Goal: Transaction & Acquisition: Obtain resource

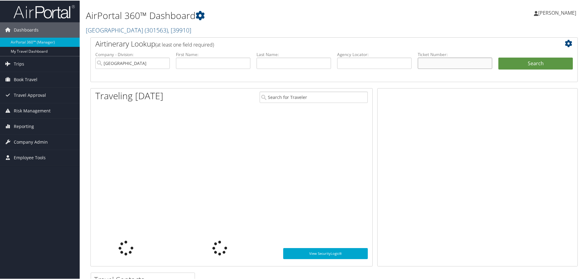
click at [448, 62] on input "text" at bounding box center [455, 62] width 74 height 11
paste input "01623339745134"
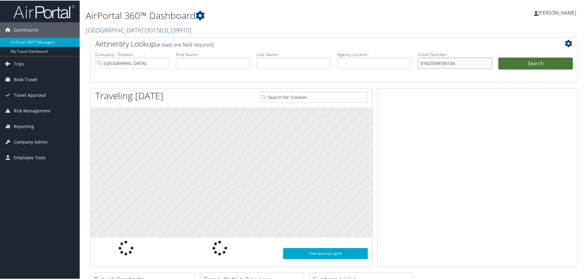
type input "01623339745134"
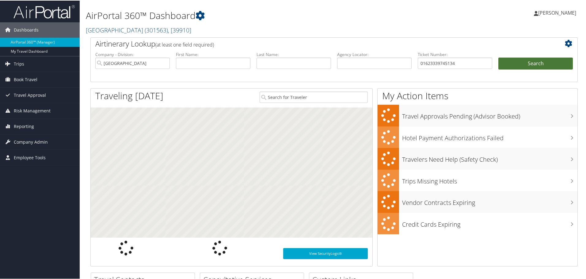
click at [525, 62] on button "Search" at bounding box center [535, 63] width 74 height 12
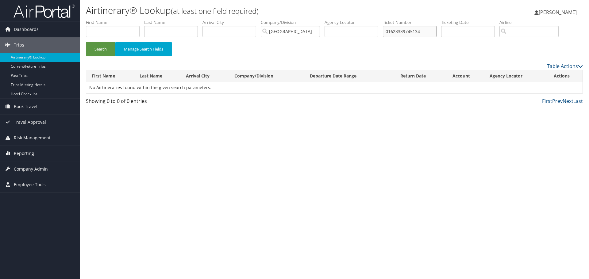
click at [429, 32] on input "01623339745134" at bounding box center [410, 31] width 54 height 11
click at [86, 42] on button "Search" at bounding box center [100, 49] width 29 height 14
click at [404, 28] on input "01623339745134" at bounding box center [410, 31] width 54 height 11
drag, startPoint x: 404, startPoint y: 28, endPoint x: 492, endPoint y: 19, distance: 88.4
click at [405, 27] on input "01623339745134" at bounding box center [410, 31] width 54 height 11
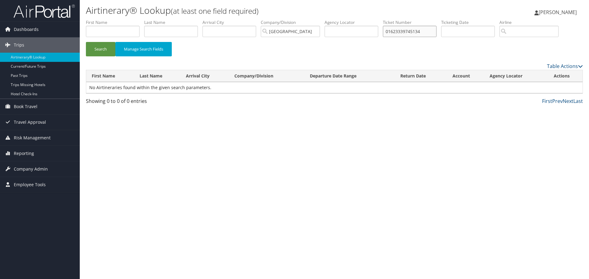
paste input "7311471058"
click at [86, 42] on button "Search" at bounding box center [100, 49] width 29 height 14
click at [551, 87] on link "View" at bounding box center [556, 88] width 10 height 6
click at [410, 30] on input "0167311471058" at bounding box center [410, 31] width 54 height 11
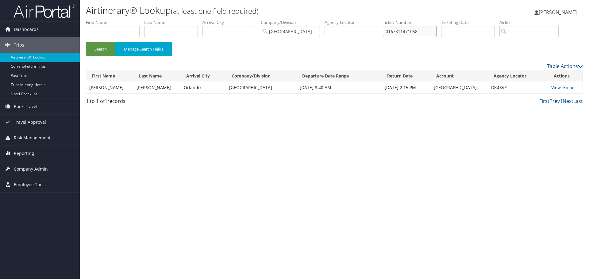
paste input "0614722"
click at [86, 42] on button "Search" at bounding box center [100, 49] width 29 height 14
click at [554, 88] on link "View" at bounding box center [556, 88] width 10 height 6
click at [416, 31] on input "0167310614722" at bounding box center [410, 31] width 54 height 11
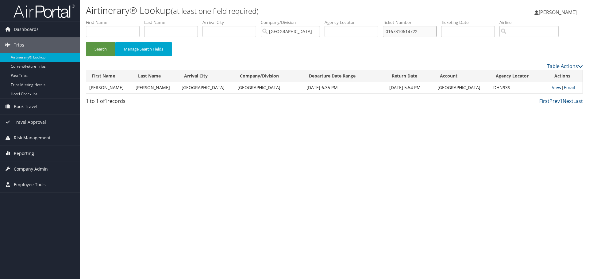
paste input "067309179227"
type input "0067309179227"
click at [86, 42] on button "Search" at bounding box center [100, 49] width 29 height 14
click at [552, 88] on link "View" at bounding box center [556, 88] width 10 height 6
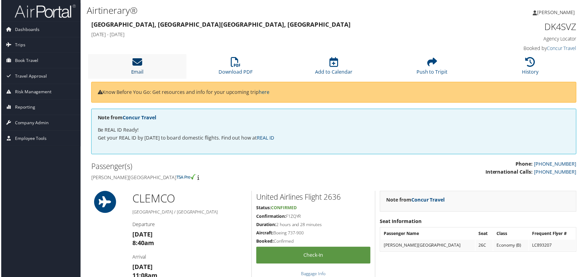
click at [133, 65] on icon at bounding box center [137, 62] width 10 height 10
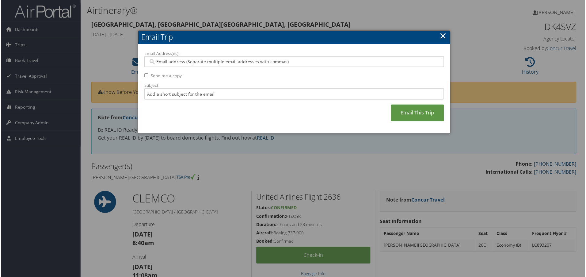
click at [204, 62] on input "Email Address(es):" at bounding box center [294, 62] width 293 height 6
type input "g"
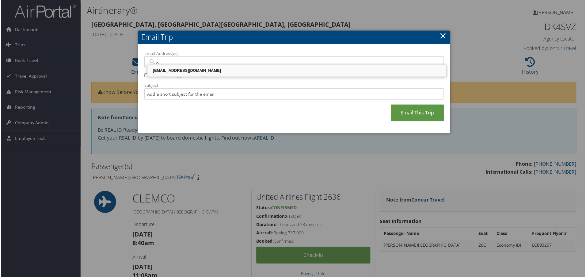
click at [176, 70] on div "grmadana@riministreet.com" at bounding box center [297, 71] width 298 height 6
type input "grmadana@riministreet.com"
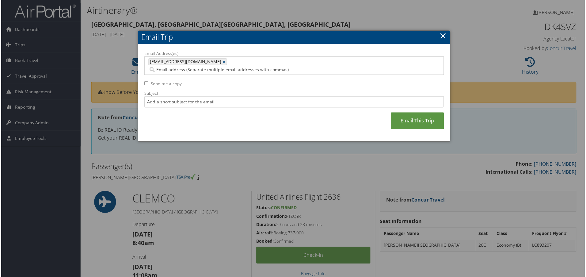
click at [165, 81] on label "Send me a copy" at bounding box center [165, 84] width 31 height 6
click at [148, 82] on input "Send me a copy" at bounding box center [146, 84] width 4 height 4
checkbox input "true"
click at [416, 116] on link "Email This Trip" at bounding box center [417, 121] width 53 height 17
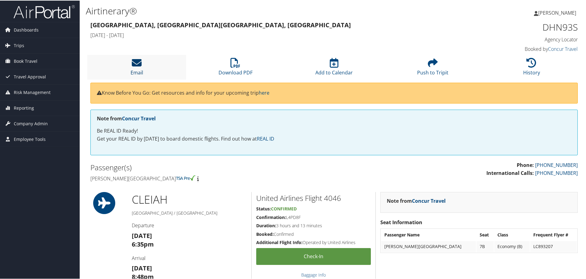
click at [137, 64] on icon at bounding box center [137, 62] width 10 height 10
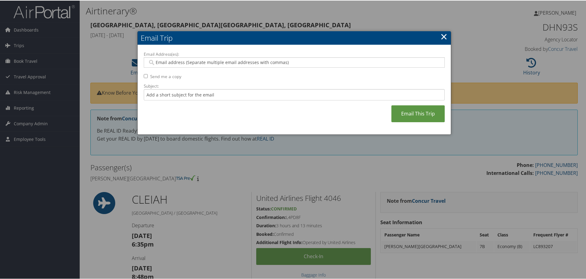
click at [201, 61] on input "Email Address(es):" at bounding box center [294, 62] width 293 height 6
type input "g"
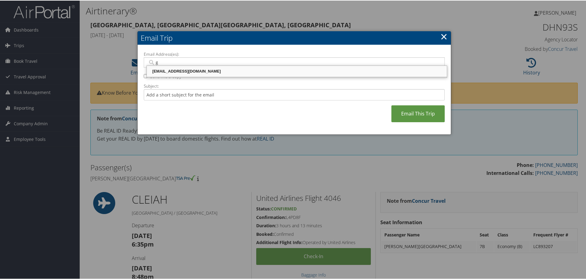
click at [193, 70] on div "grmadana@riministreet.com" at bounding box center [297, 71] width 298 height 6
type input "grmadana@riministreet.com"
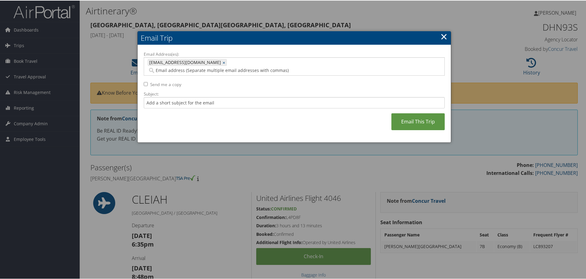
click at [169, 81] on label "Send me a copy" at bounding box center [165, 84] width 31 height 6
click at [148, 82] on input "Send me a copy" at bounding box center [146, 84] width 4 height 4
checkbox input "true"
drag, startPoint x: 412, startPoint y: 114, endPoint x: 248, endPoint y: 129, distance: 164.4
click at [411, 114] on link "Email This Trip" at bounding box center [417, 121] width 53 height 17
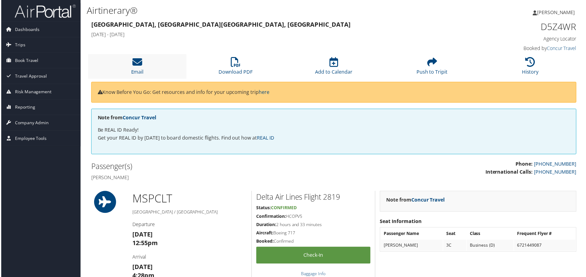
click at [148, 64] on li "Email" at bounding box center [136, 66] width 99 height 25
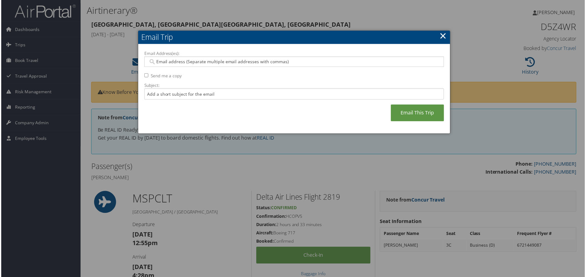
click at [169, 64] on input "Email Address(es):" at bounding box center [294, 62] width 293 height 6
type input "g"
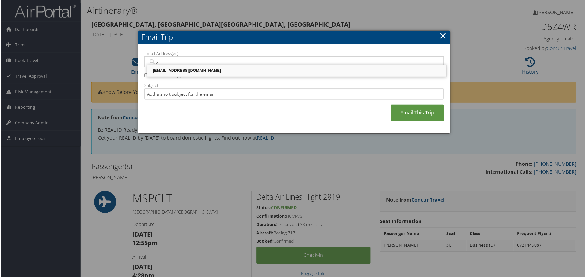
click at [174, 72] on div "[EMAIL_ADDRESS][DOMAIN_NAME]" at bounding box center [297, 71] width 298 height 6
type input "[EMAIL_ADDRESS][DOMAIN_NAME]"
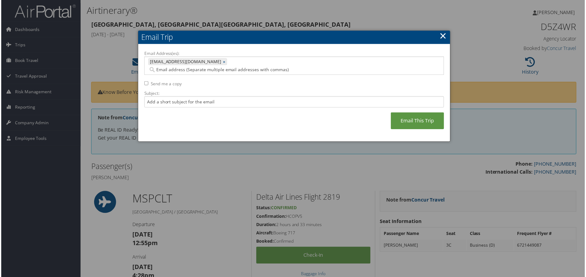
click at [169, 81] on label "Send me a copy" at bounding box center [165, 84] width 31 height 6
click at [148, 82] on input "Send me a copy" at bounding box center [146, 84] width 4 height 4
checkbox input "true"
click at [422, 114] on link "Email This Trip" at bounding box center [417, 121] width 53 height 17
